Goal: Task Accomplishment & Management: Use online tool/utility

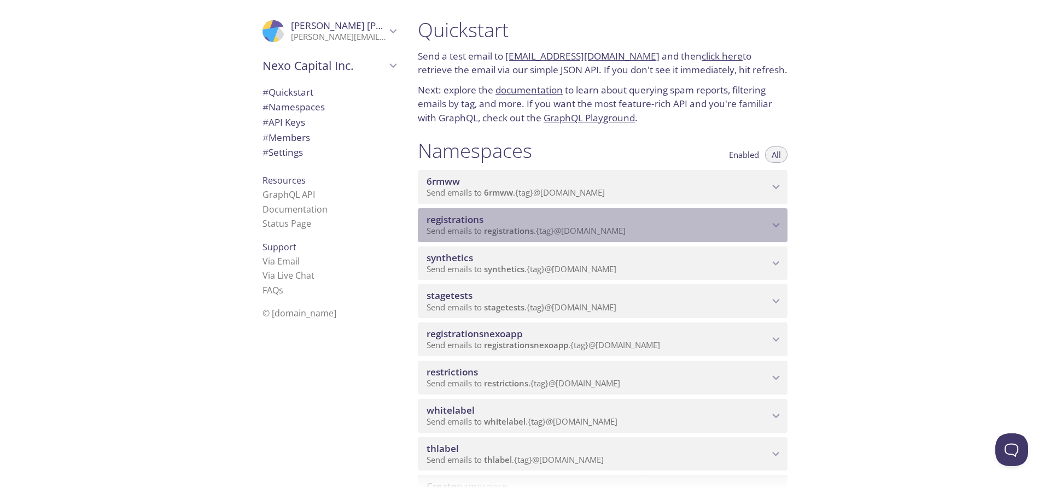
click at [683, 224] on span "registrations" at bounding box center [598, 220] width 342 height 12
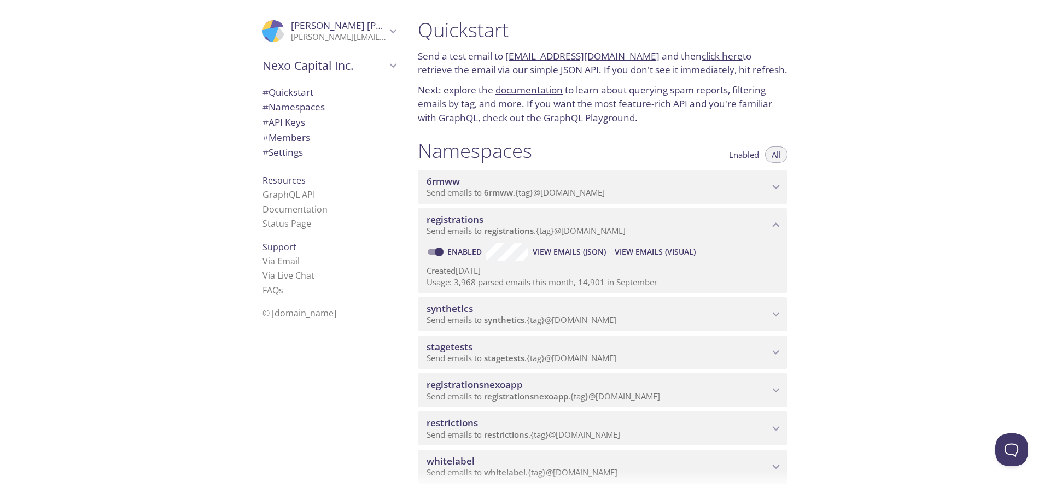
click at [677, 249] on span "View Emails (Visual)" at bounding box center [655, 252] width 81 height 13
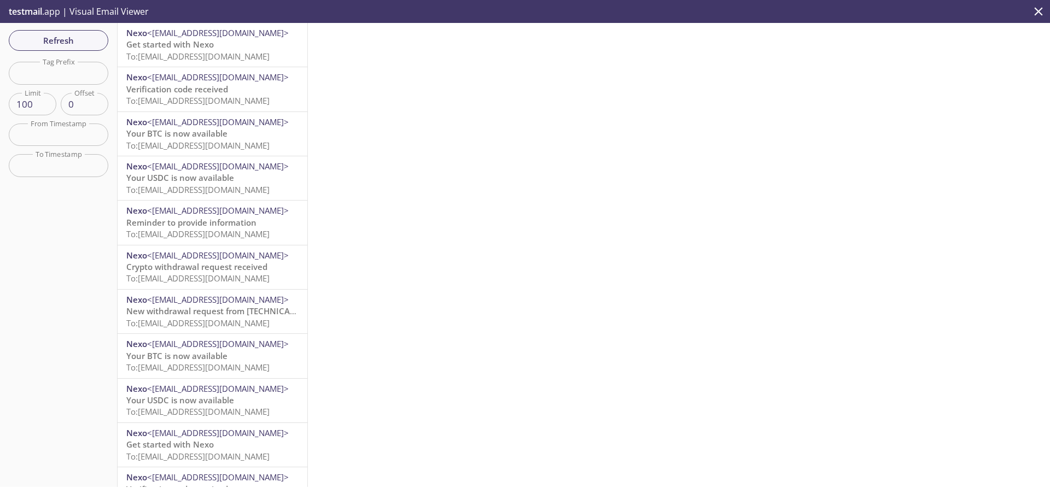
click at [234, 47] on p "Get started with Nexo To: registrations.auto-72414940-synthetic-tests@inbox.tes…" at bounding box center [212, 51] width 172 height 24
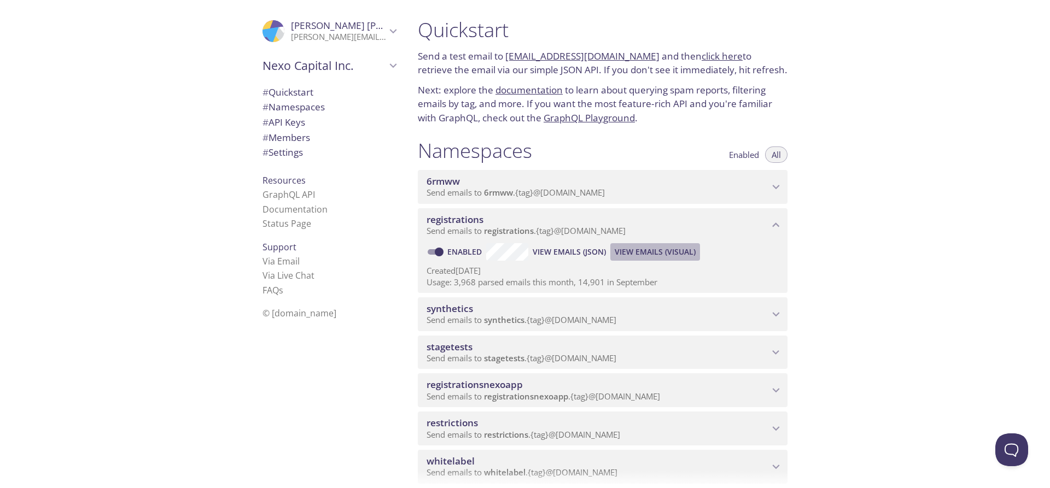
click at [618, 252] on span "View Emails (Visual)" at bounding box center [655, 252] width 81 height 13
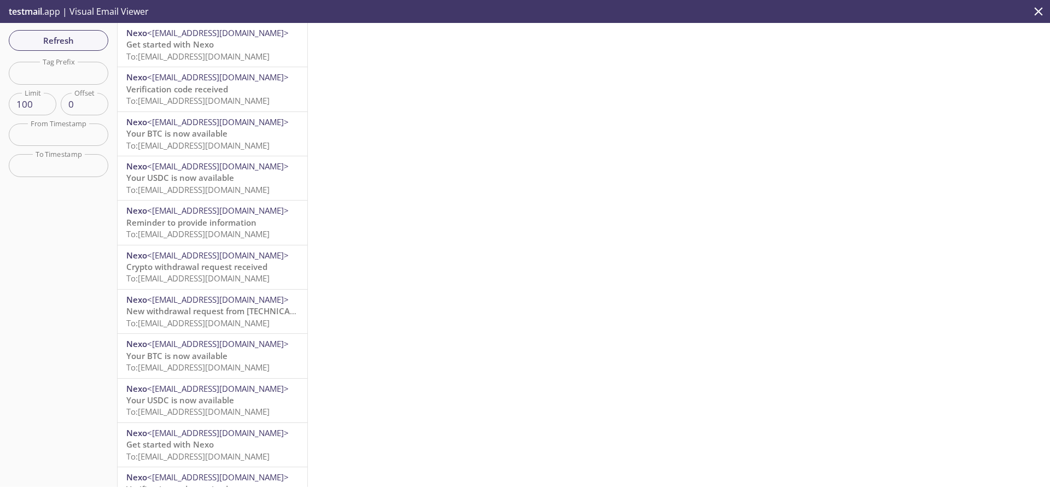
drag, startPoint x: 62, startPoint y: 34, endPoint x: 74, endPoint y: 31, distance: 12.5
click at [63, 33] on span "Refresh" at bounding box center [59, 40] width 82 height 14
click at [63, 42] on span "Refresh" at bounding box center [59, 40] width 82 height 14
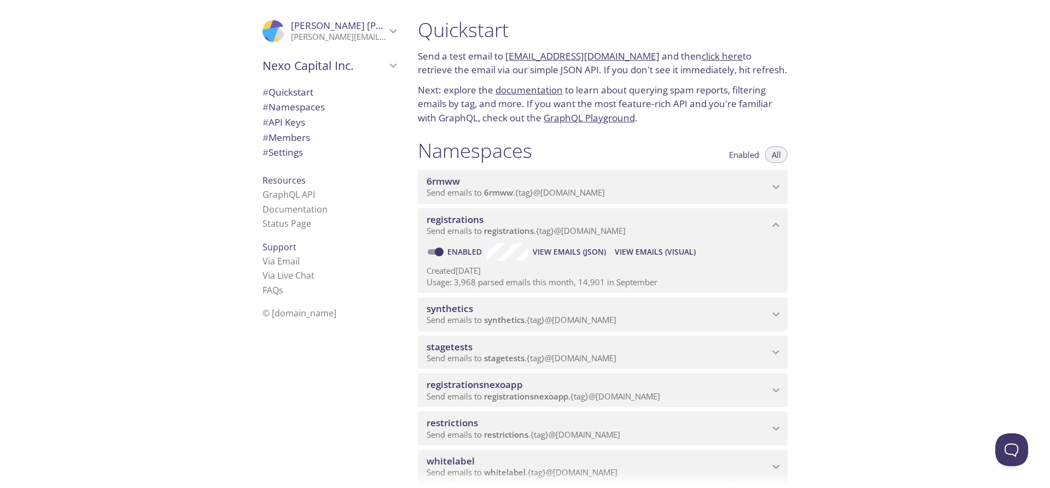
click at [667, 325] on p "Send emails to synthetics . {tag} @inbox.testmail.app" at bounding box center [598, 320] width 342 height 11
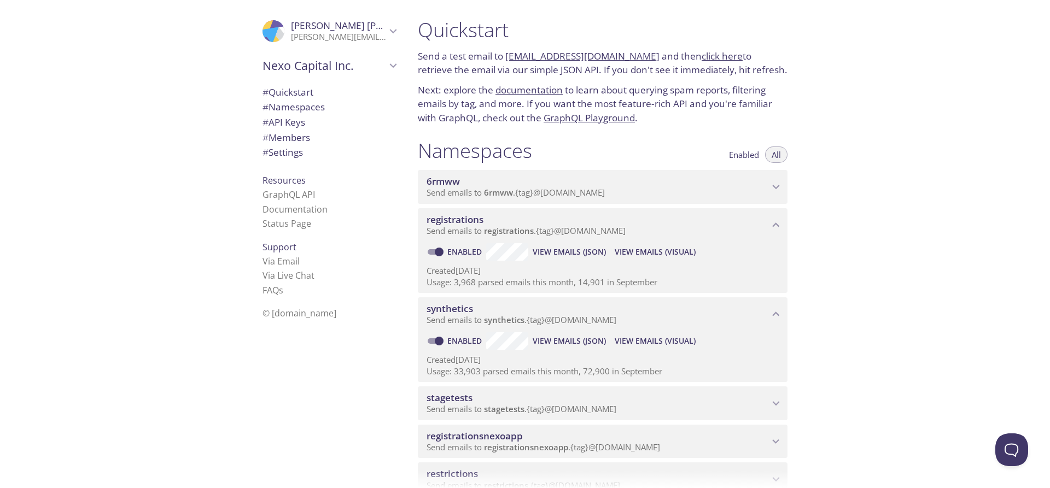
click at [658, 342] on span "View Emails (Visual)" at bounding box center [655, 341] width 81 height 13
click at [672, 252] on span "View Emails (Visual)" at bounding box center [655, 252] width 81 height 13
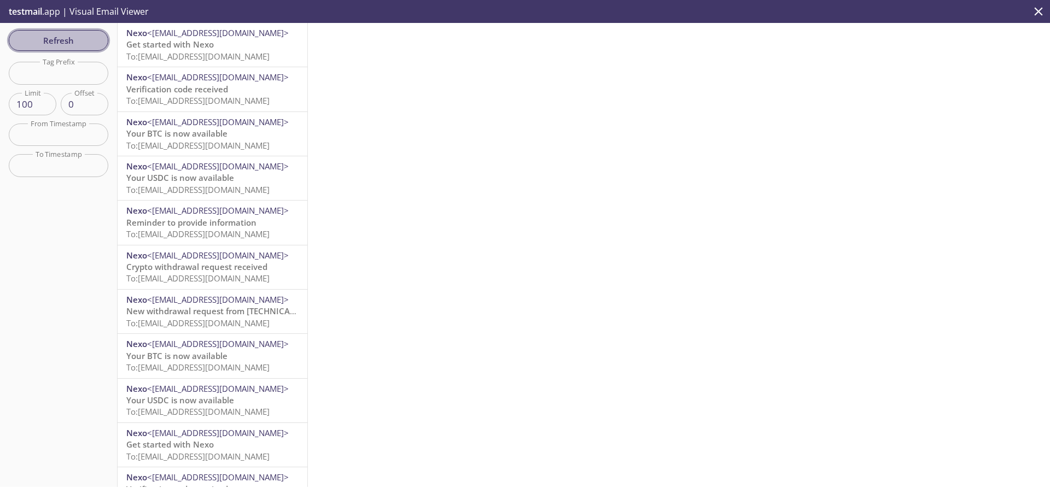
click at [60, 42] on span "Refresh" at bounding box center [59, 40] width 82 height 14
